Goal: Task Accomplishment & Management: Manage account settings

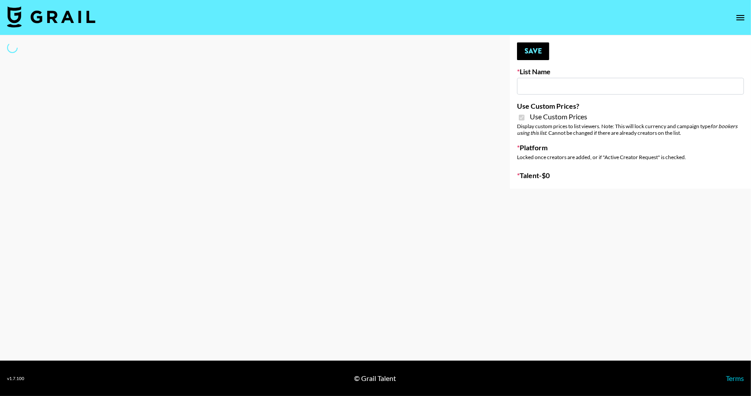
type input "House of Fab ([DATE])"
checkbox input "true"
select select "Brand"
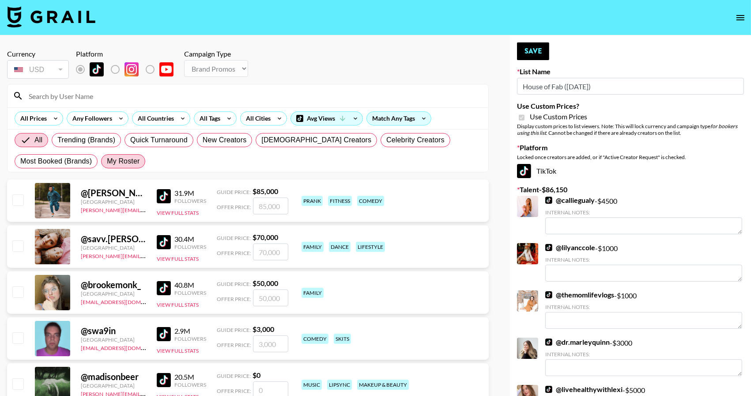
click at [133, 161] on span "My Roster" at bounding box center [123, 161] width 33 height 11
click at [107, 161] on input "My Roster" at bounding box center [107, 161] width 0 height 0
radio input "true"
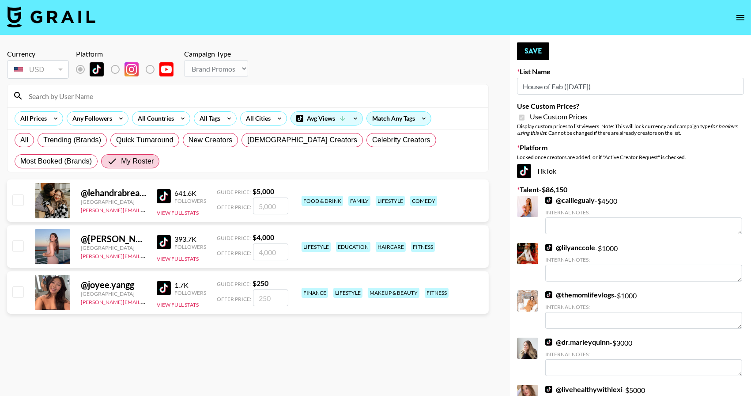
click at [19, 202] on input "checkbox" at bounding box center [17, 199] width 11 height 11
checkbox input "true"
drag, startPoint x: 267, startPoint y: 209, endPoint x: 253, endPoint y: 207, distance: 14.3
click at [253, 208] on input "5000" at bounding box center [270, 205] width 35 height 17
click at [267, 207] on input "5000" at bounding box center [270, 205] width 35 height 17
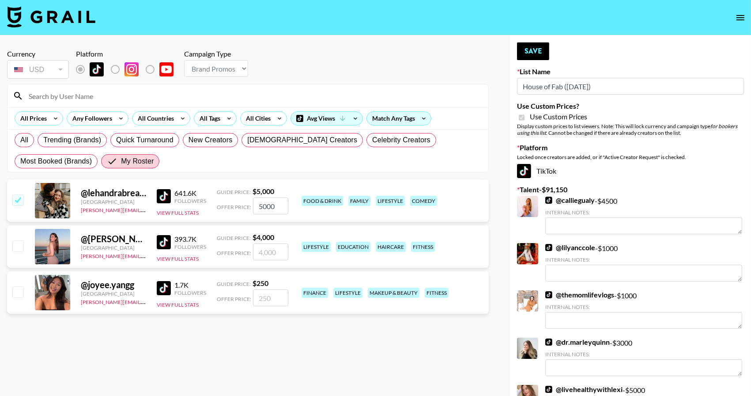
click at [267, 207] on input "5000" at bounding box center [270, 205] width 35 height 17
type input "3000"
click at [540, 52] on button "Save" at bounding box center [533, 51] width 32 height 18
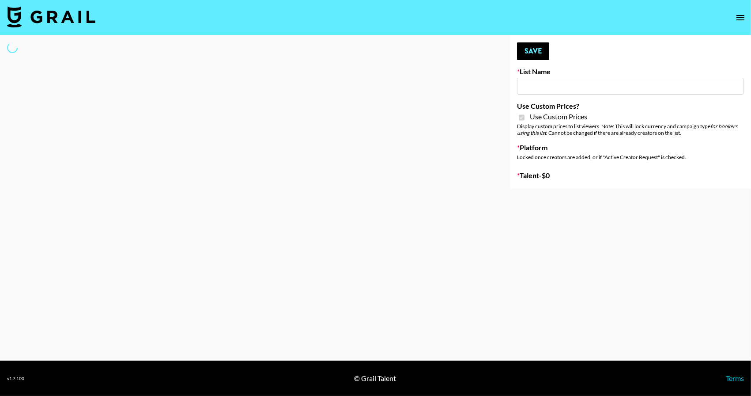
select select "Brand"
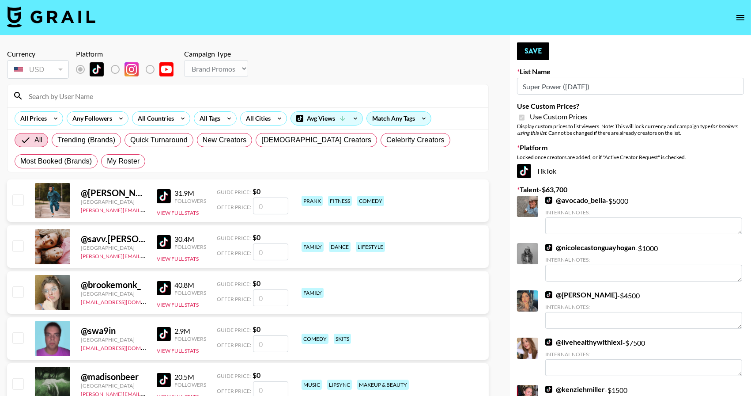
type input "Super Power (9th Sept)"
checkbox input "true"
click at [121, 167] on span "My Roster" at bounding box center [123, 161] width 33 height 11
click at [107, 161] on input "My Roster" at bounding box center [107, 161] width 0 height 0
radio input "true"
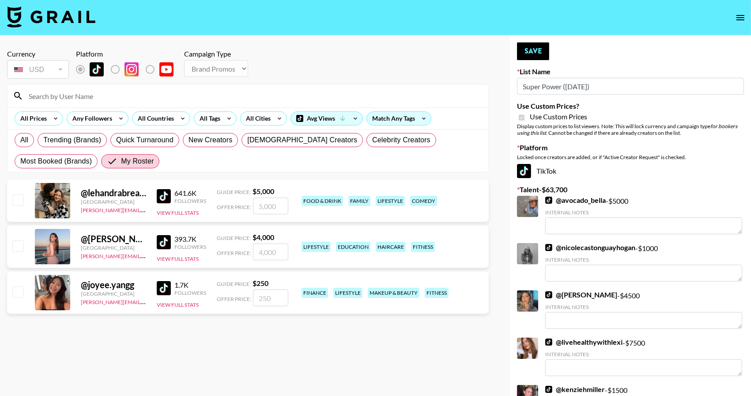
click at [26, 246] on div "@ isabel_sepanic United States danica.rossi@grail-talent.com 393.7K Followers V…" at bounding box center [248, 246] width 482 height 42
click at [22, 246] on input "checkbox" at bounding box center [17, 245] width 11 height 11
checkbox input "true"
type input "4000"
click at [20, 202] on input "checkbox" at bounding box center [17, 199] width 11 height 11
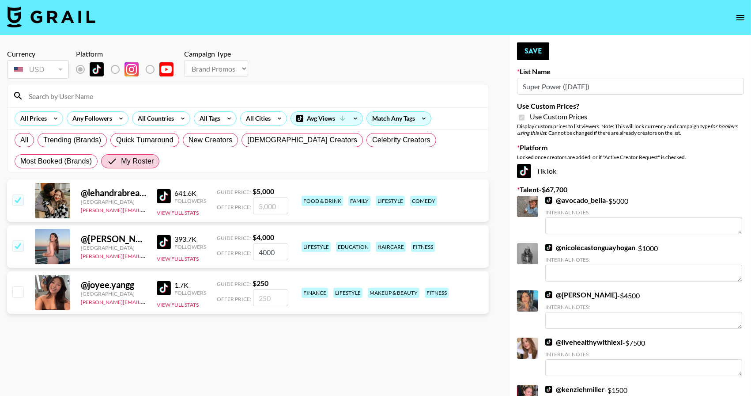
checkbox input "true"
click at [277, 208] on input "5000" at bounding box center [270, 205] width 35 height 17
type input "3000"
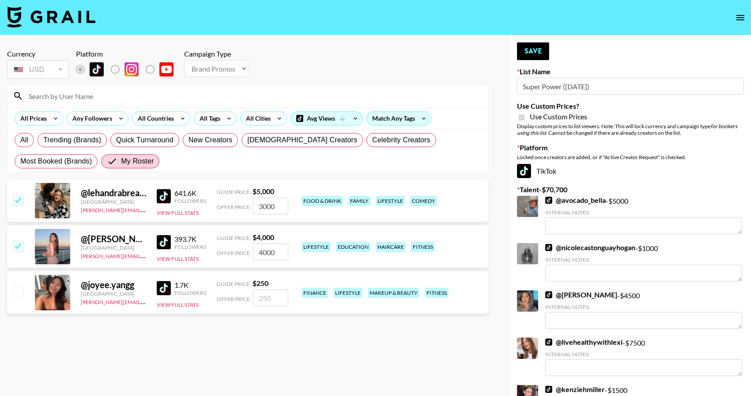
click at [267, 254] on input "4000" at bounding box center [270, 251] width 35 height 17
type input "2500"
click at [528, 46] on button "Save" at bounding box center [533, 51] width 32 height 18
